Goal: Find specific page/section: Find specific page/section

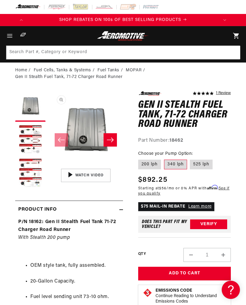
click at [49, 166] on button "Open media 1 in modal" at bounding box center [49, 166] width 0 height 0
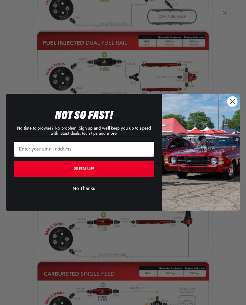
scroll to position [0, 147]
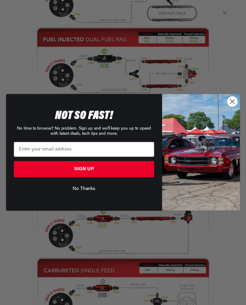
click at [232, 104] on circle "Close dialog" at bounding box center [232, 102] width 10 height 10
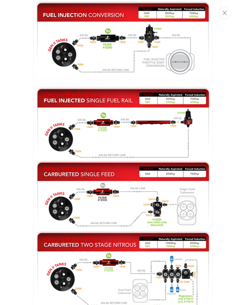
scroll to position [275, 0]
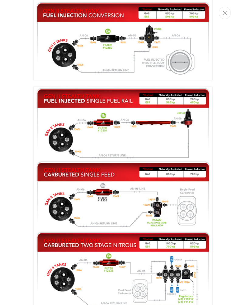
click at [69, 203] on img "Media gallery" at bounding box center [122, 199] width 179 height 224
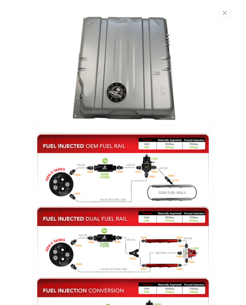
scroll to position [0, 0]
click at [225, 11] on icon "Close" at bounding box center [225, 13] width 4 height 5
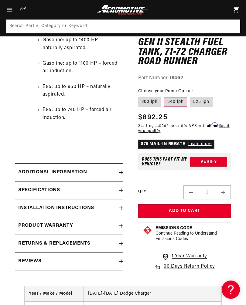
click at [118, 169] on div "Additional information" at bounding box center [67, 173] width 104 height 8
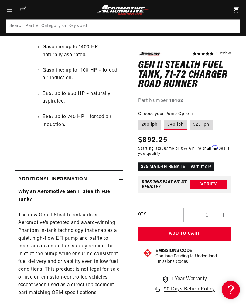
click at [121, 171] on summary "Additional information" at bounding box center [69, 180] width 108 height 18
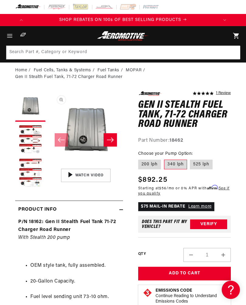
click at [12, 35] on icon "Menu" at bounding box center [9, 35] width 7 height 7
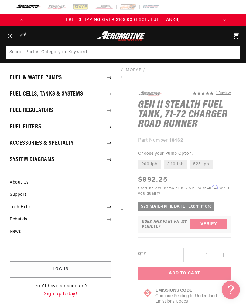
click at [16, 46] on summary "Menu" at bounding box center [9, 35] width 13 height 19
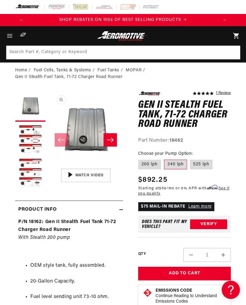
click at [49, 166] on button "Open media 1 in modal" at bounding box center [49, 166] width 0 height 0
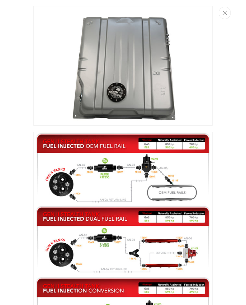
click at [226, 12] on icon "Close" at bounding box center [225, 13] width 4 height 5
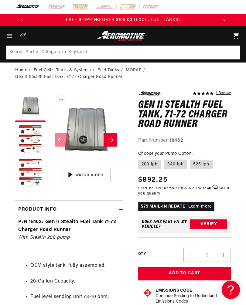
click at [10, 35] on icon "Menu" at bounding box center [9, 35] width 7 height 7
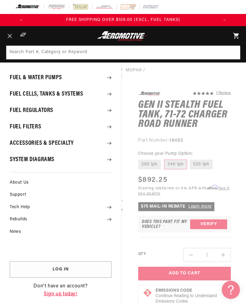
click at [58, 149] on summary "Accessories & Specialty" at bounding box center [60, 143] width 121 height 16
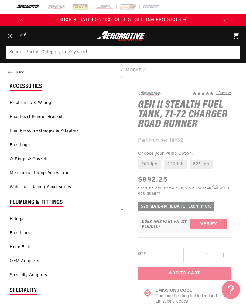
click at [18, 70] on button "Back" at bounding box center [60, 73] width 121 height 12
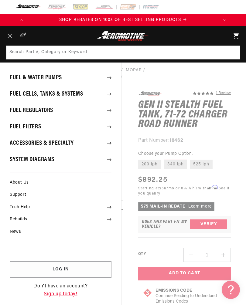
click at [51, 107] on summary "Fuel Regulators" at bounding box center [60, 111] width 121 height 16
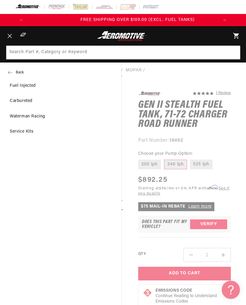
scroll to position [0, 191]
click at [21, 70] on button "Back" at bounding box center [60, 73] width 121 height 12
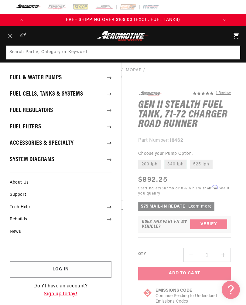
scroll to position [0, 0]
click at [45, 79] on summary "Fuel & Water Pumps" at bounding box center [60, 78] width 121 height 16
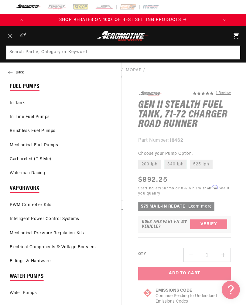
click at [19, 103] on link "In-Tank" at bounding box center [60, 103] width 121 height 13
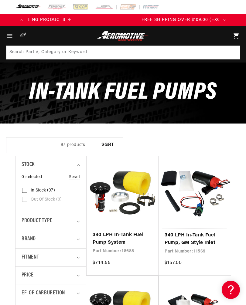
scroll to position [0, 15]
